Goal: Complete application form

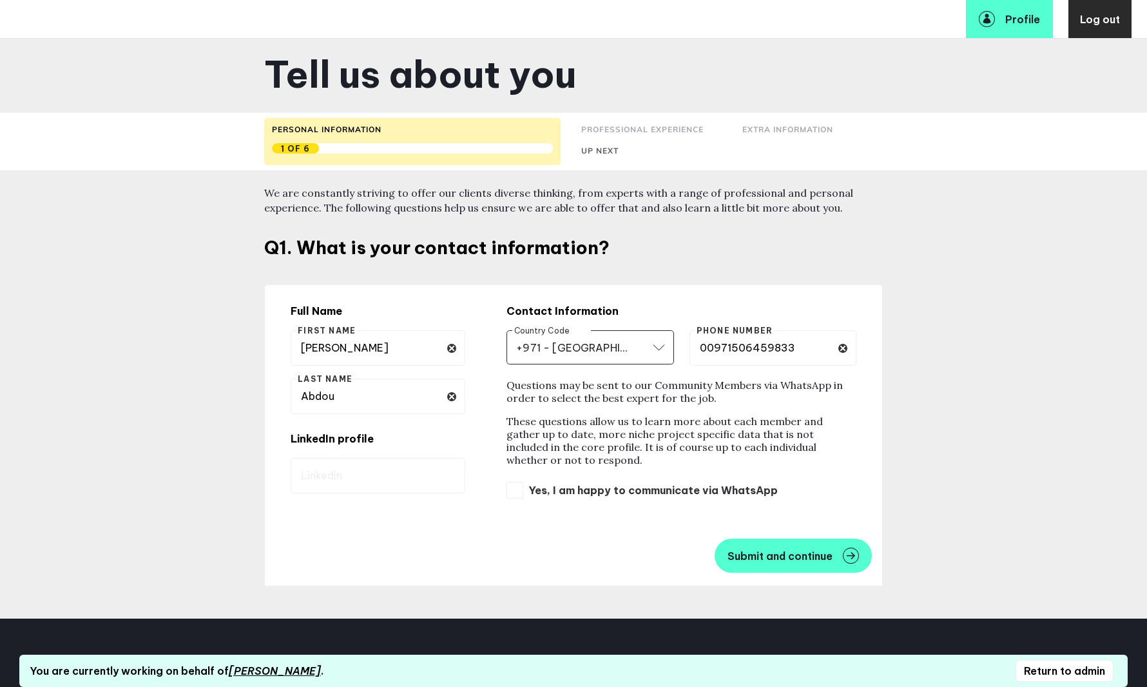
click at [655, 281] on div "We are constantly striving to offer our clients diverse thinking, from experts …" at bounding box center [573, 394] width 619 height 448
